Goal: Information Seeking & Learning: Learn about a topic

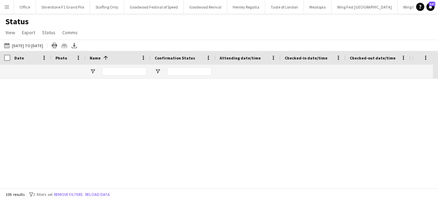
scroll to position [1052, 0]
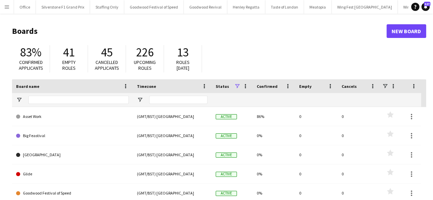
click at [6, 8] on app-icon "Menu" at bounding box center [6, 6] width 5 height 5
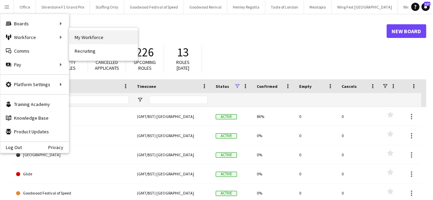
click at [101, 35] on link "My Workforce" at bounding box center [103, 37] width 68 height 14
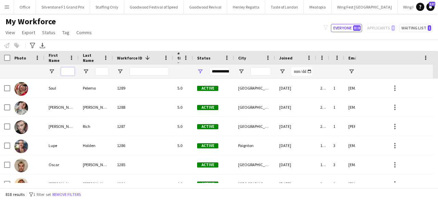
click at [68, 68] on input "First Name Filter Input" at bounding box center [68, 71] width 14 height 8
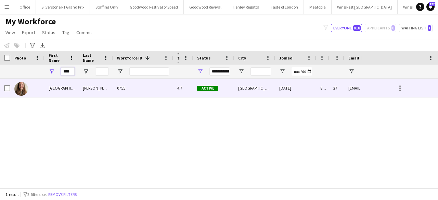
type input "****"
click at [83, 87] on div "[PERSON_NAME]" at bounding box center [96, 88] width 34 height 19
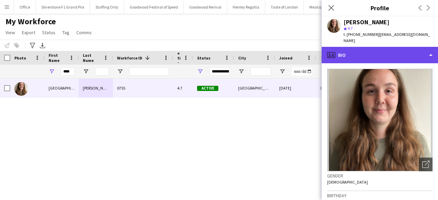
click at [392, 50] on div "profile Bio" at bounding box center [380, 55] width 116 height 16
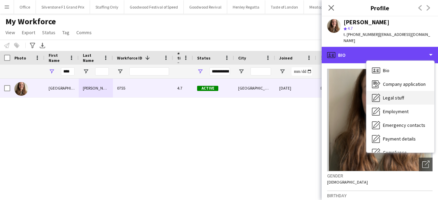
scroll to position [51, 0]
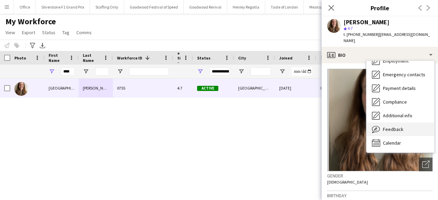
click at [397, 126] on span "Feedback" at bounding box center [393, 129] width 21 height 6
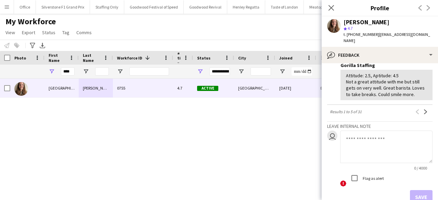
scroll to position [292, 0]
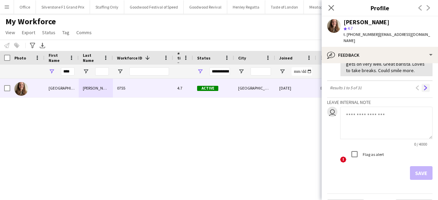
click at [423, 86] on app-icon "Next" at bounding box center [425, 88] width 5 height 5
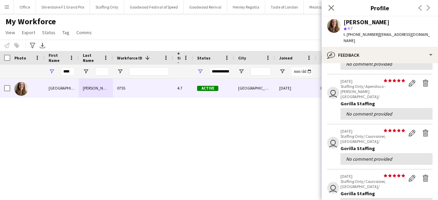
scroll to position [270, 0]
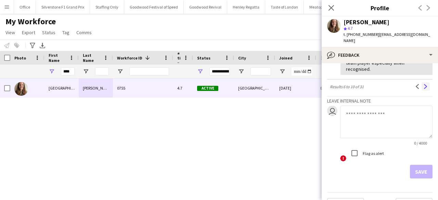
click at [423, 84] on app-icon "Next" at bounding box center [425, 86] width 5 height 5
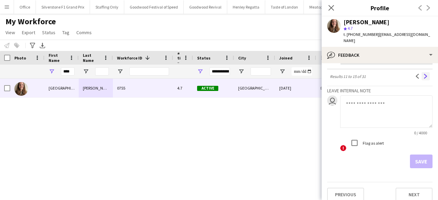
click at [423, 74] on app-icon "Next" at bounding box center [425, 76] width 5 height 5
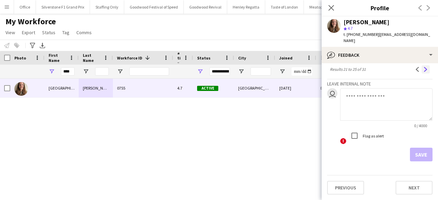
click at [423, 71] on app-icon "Next" at bounding box center [425, 69] width 5 height 5
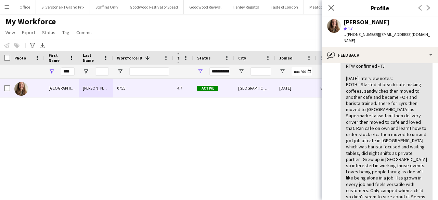
scroll to position [53, 0]
click at [62, 65] on div "****" at bounding box center [68, 72] width 14 height 14
click at [68, 72] on input "****" at bounding box center [68, 71] width 14 height 8
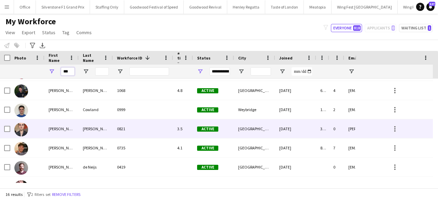
scroll to position [97, 0]
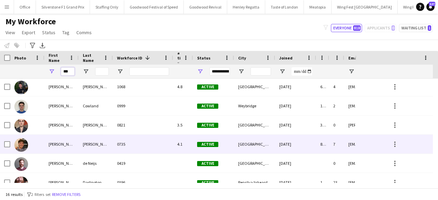
type input "***"
click at [65, 150] on div "[PERSON_NAME]" at bounding box center [61, 144] width 34 height 19
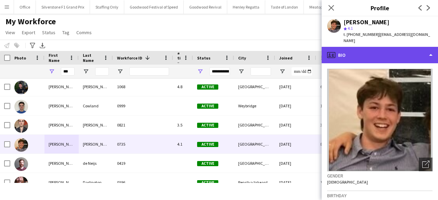
click at [354, 50] on div "profile Bio" at bounding box center [380, 55] width 116 height 16
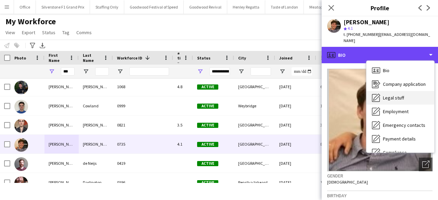
scroll to position [51, 0]
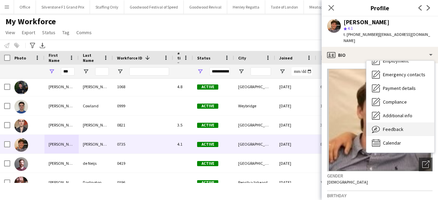
click at [402, 126] on div "Feedback Feedback" at bounding box center [400, 129] width 68 height 14
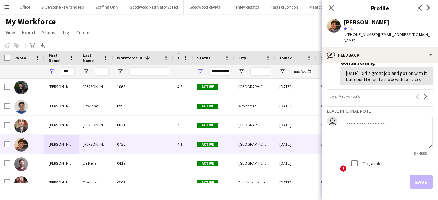
scroll to position [291, 0]
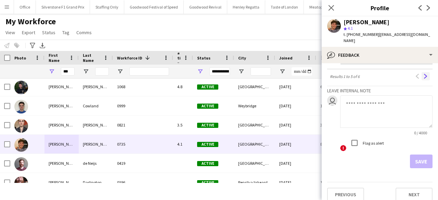
click at [423, 74] on app-icon "Next" at bounding box center [425, 76] width 5 height 5
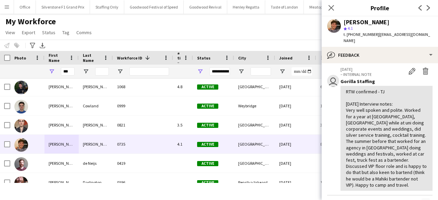
scroll to position [0, 0]
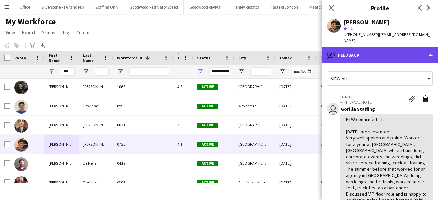
click at [385, 50] on div "bubble-pencil Feedback" at bounding box center [380, 55] width 116 height 16
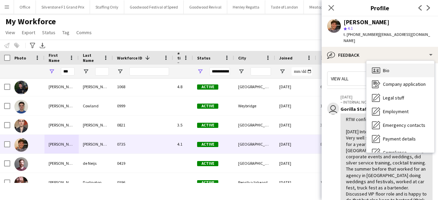
click at [387, 67] on span "Bio" at bounding box center [386, 70] width 6 height 6
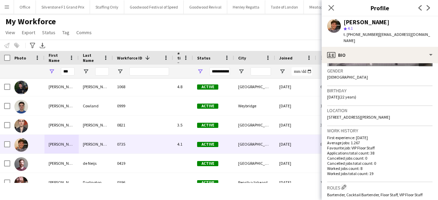
scroll to position [113, 0]
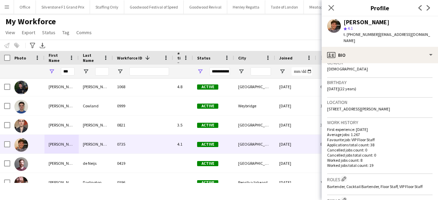
click at [365, 184] on span "Bartender, Cocktail Bartender, Floor Staff, VIP Floor Staff" at bounding box center [374, 186] width 95 height 5
copy span "Bartender, Cocktail Bartender, Floor Staff, VIP Floor Staff"
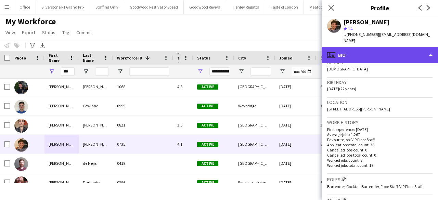
click at [387, 53] on div "profile Bio" at bounding box center [380, 55] width 116 height 16
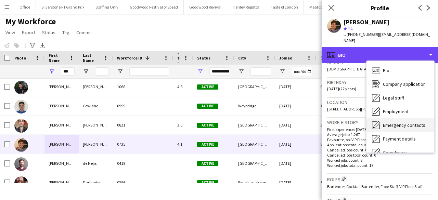
scroll to position [51, 0]
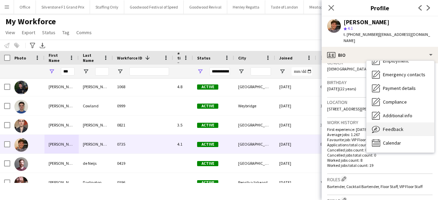
click at [388, 126] on span "Feedback" at bounding box center [393, 129] width 21 height 6
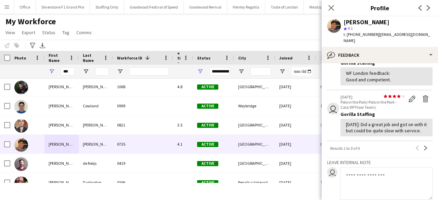
scroll to position [220, 0]
click at [423, 145] on app-icon "Next" at bounding box center [425, 147] width 5 height 5
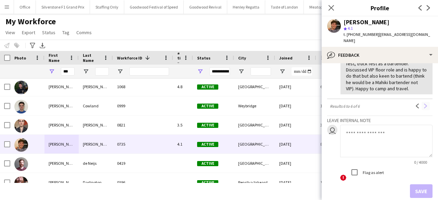
scroll to position [106, 0]
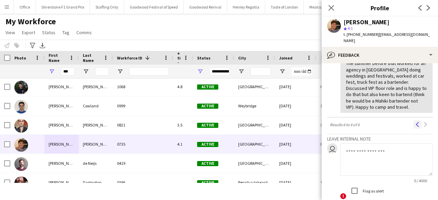
click at [415, 122] on app-icon "Previous" at bounding box center [417, 124] width 5 height 5
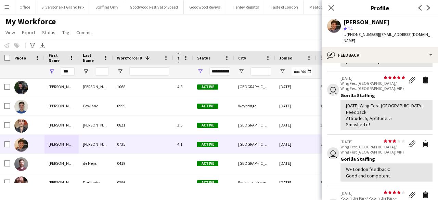
scroll to position [115, 0]
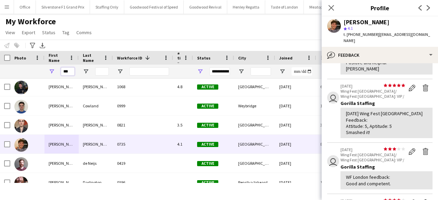
click at [66, 71] on input "***" at bounding box center [68, 71] width 14 height 8
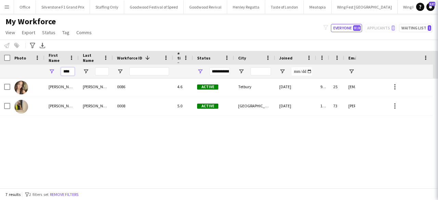
scroll to position [29, 0]
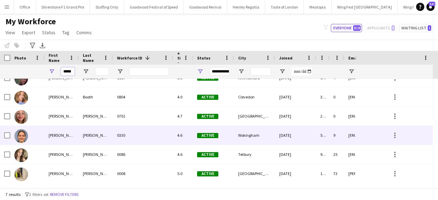
type input "*****"
click at [87, 138] on div "[PERSON_NAME]" at bounding box center [96, 135] width 34 height 19
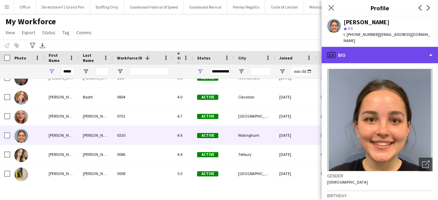
click at [389, 47] on div "profile Bio" at bounding box center [380, 55] width 116 height 16
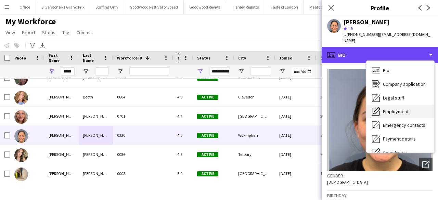
scroll to position [51, 0]
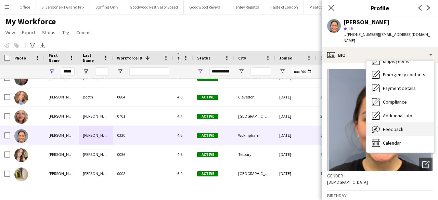
click at [402, 126] on span "Feedback" at bounding box center [393, 129] width 21 height 6
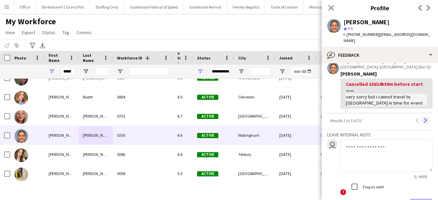
click at [423, 118] on app-icon "Next" at bounding box center [425, 120] width 5 height 5
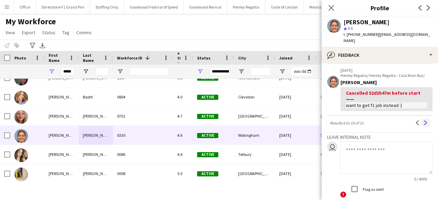
click at [423, 120] on app-icon "Next" at bounding box center [425, 122] width 5 height 5
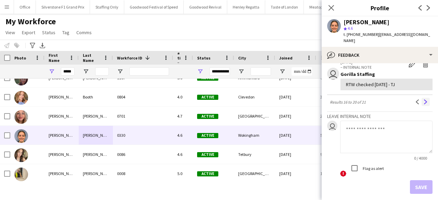
click at [423, 104] on app-icon "Next" at bounding box center [425, 102] width 5 height 5
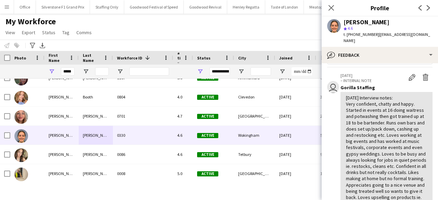
scroll to position [21, 0]
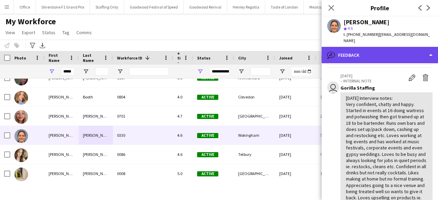
click at [398, 48] on div "bubble-pencil Feedback" at bounding box center [380, 55] width 116 height 16
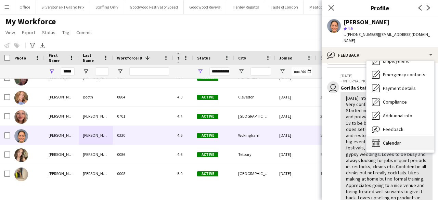
click at [394, 136] on div "Calendar Calendar" at bounding box center [400, 143] width 68 height 14
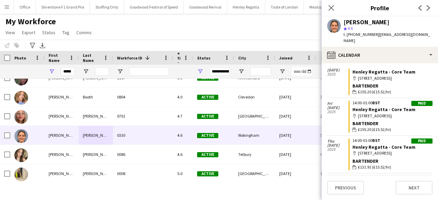
scroll to position [240, 0]
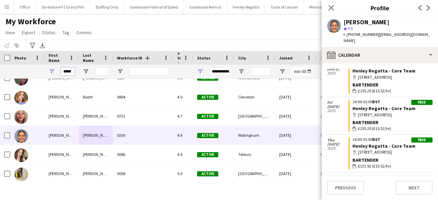
click at [68, 69] on input "*****" at bounding box center [68, 71] width 14 height 8
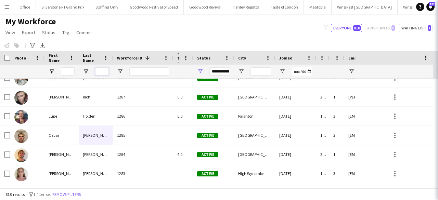
click at [102, 70] on input "Last Name Filter Input" at bounding box center [102, 71] width 14 height 8
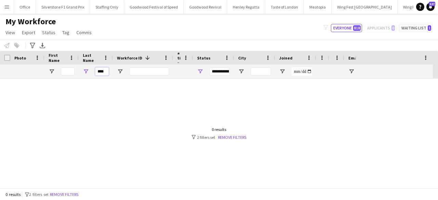
scroll to position [0, 0]
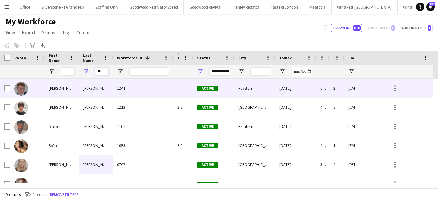
type input "*"
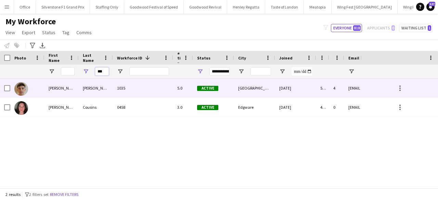
type input "***"
click at [102, 95] on div "[PERSON_NAME]" at bounding box center [96, 88] width 34 height 19
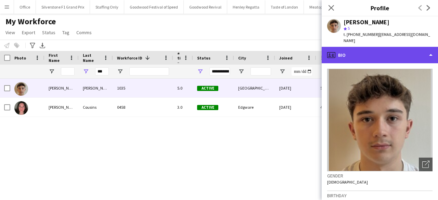
click at [367, 51] on div "profile Bio" at bounding box center [380, 55] width 116 height 16
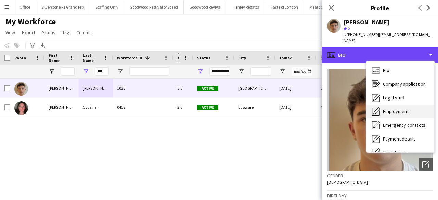
scroll to position [51, 0]
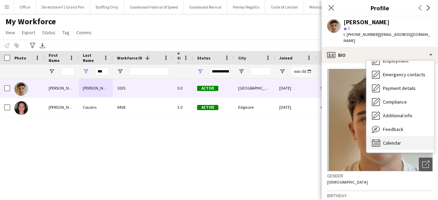
click at [393, 140] on span "Calendar" at bounding box center [392, 143] width 18 height 6
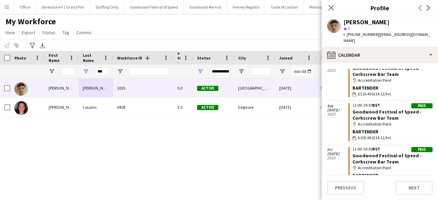
scroll to position [0, 0]
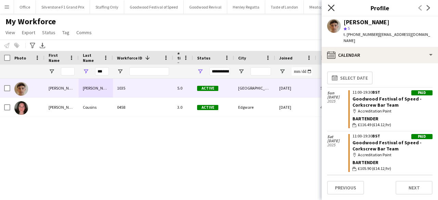
click at [330, 8] on icon at bounding box center [331, 7] width 6 height 6
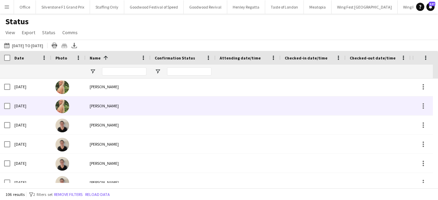
scroll to position [652, 0]
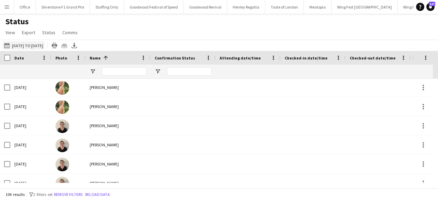
click at [44, 47] on button "08-09-2025 to 14-09-2025 11-09-2025 to 14-09-2025" at bounding box center [24, 45] width 42 height 8
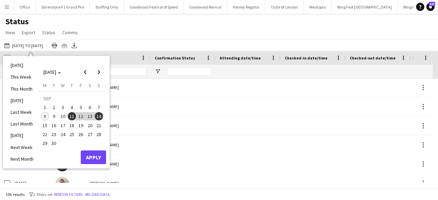
click at [196, 24] on div "Status View Views Default view New view Update view Delete view Edit name Custo…" at bounding box center [219, 27] width 438 height 23
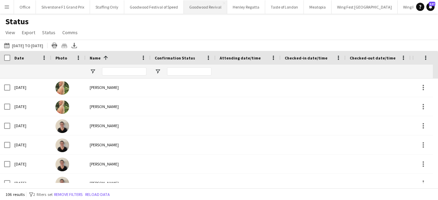
click at [210, 9] on button "Goodwood Revival Close" at bounding box center [205, 6] width 43 height 13
